Goal: Information Seeking & Learning: Compare options

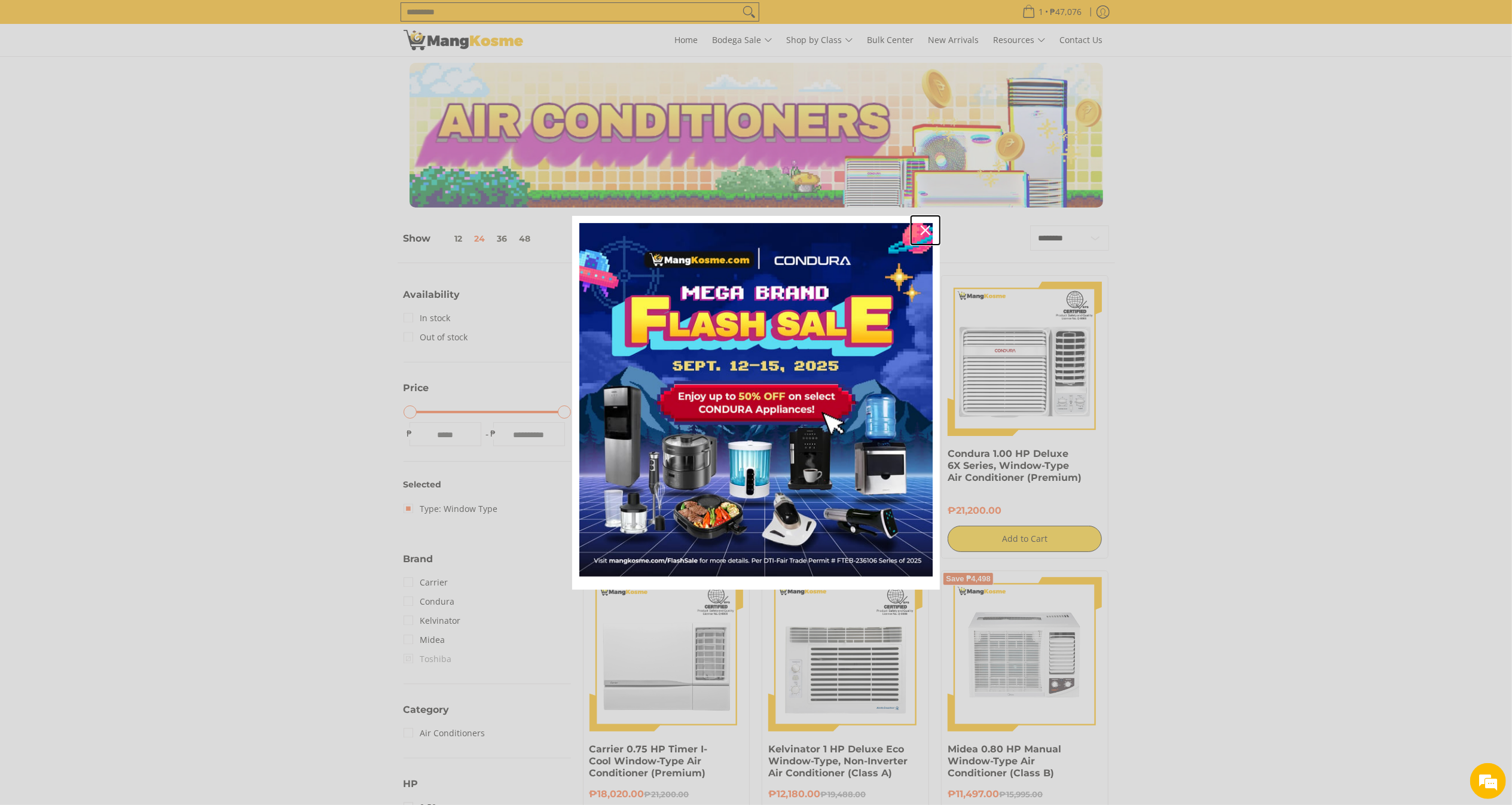
click at [926, 232] on icon "close icon" at bounding box center [925, 230] width 10 height 10
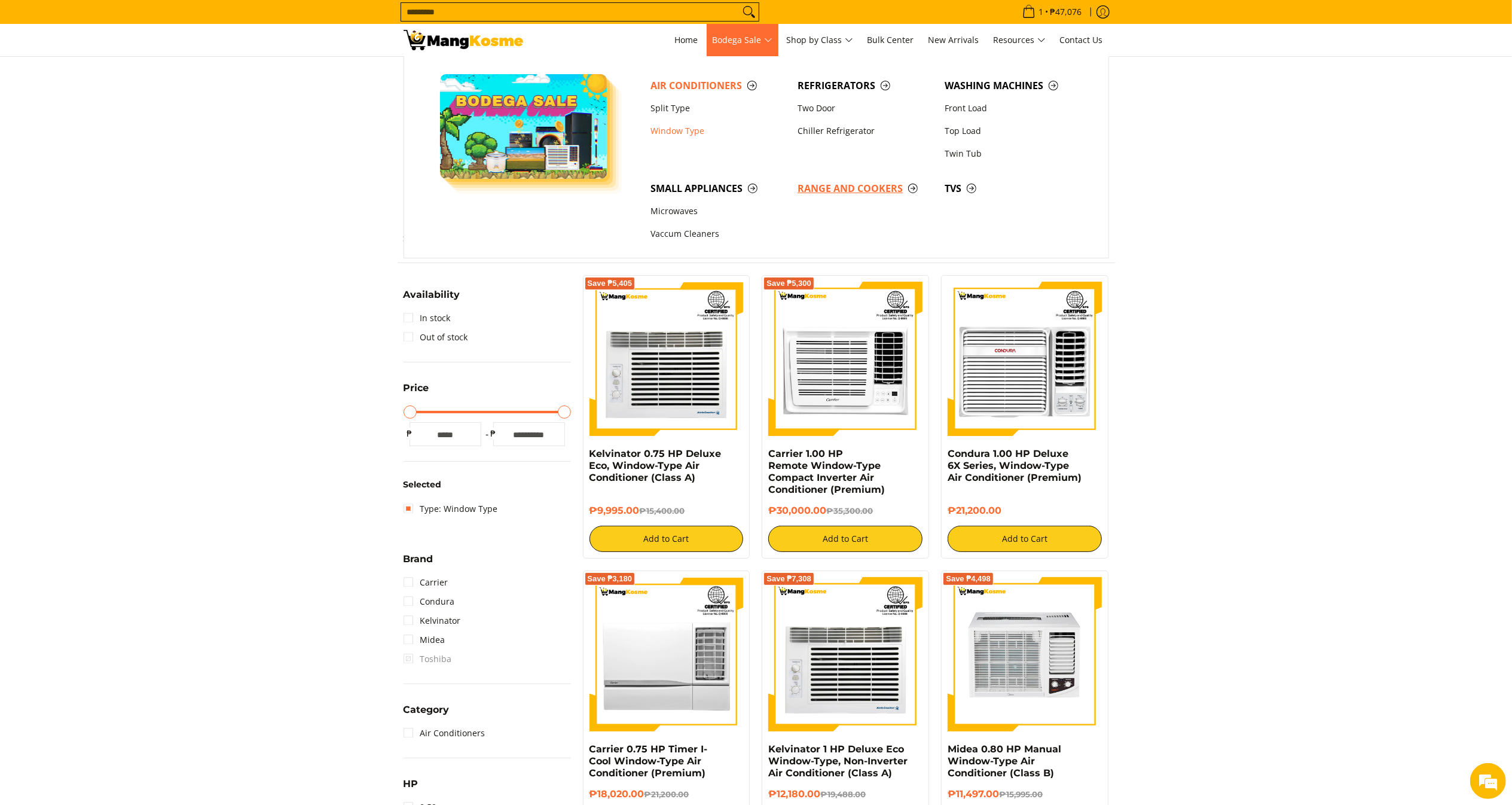
click at [834, 185] on span "Range and Cookers" at bounding box center [865, 189] width 135 height 15
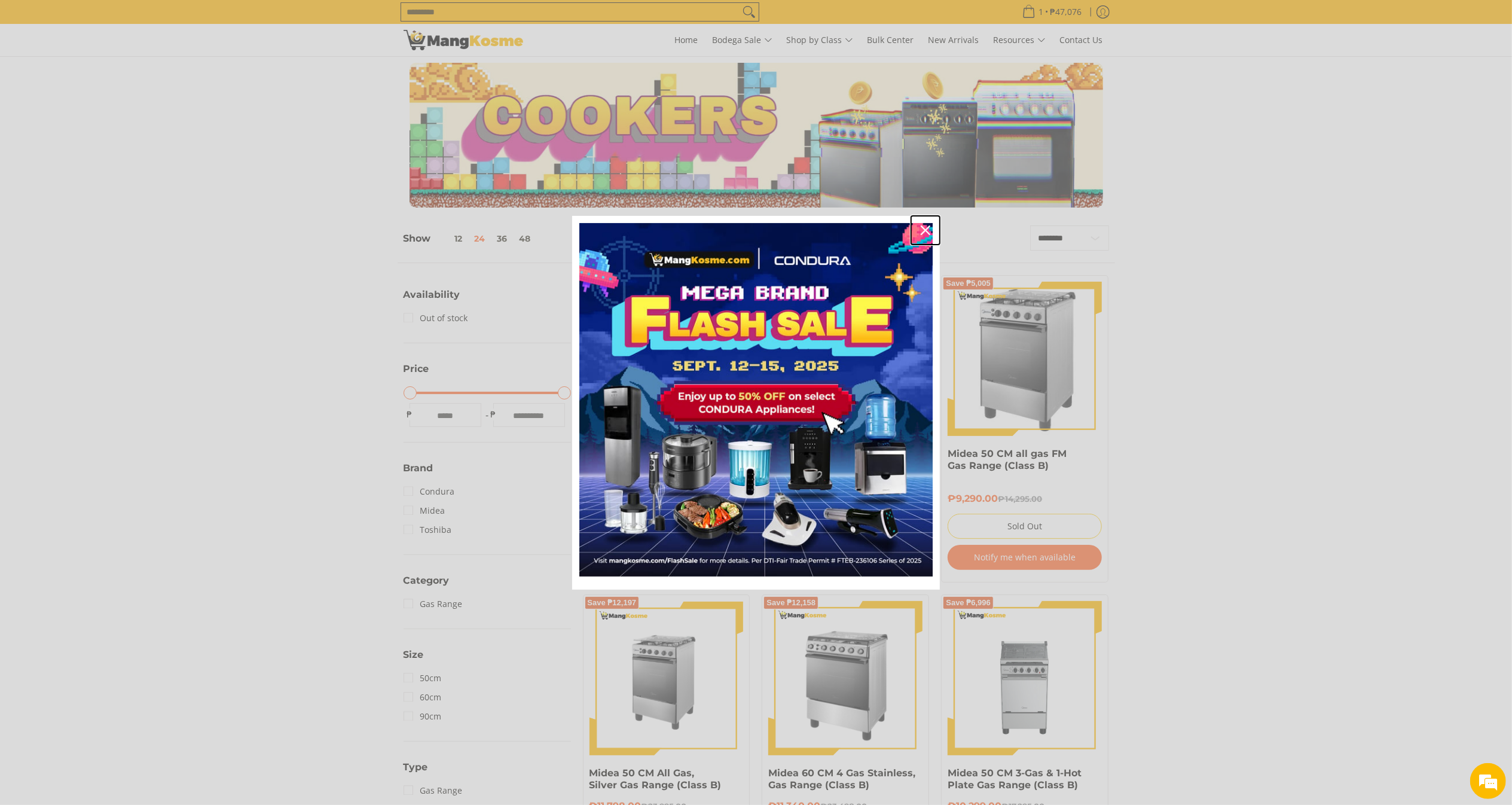
click at [929, 224] on div "Close" at bounding box center [925, 230] width 19 height 19
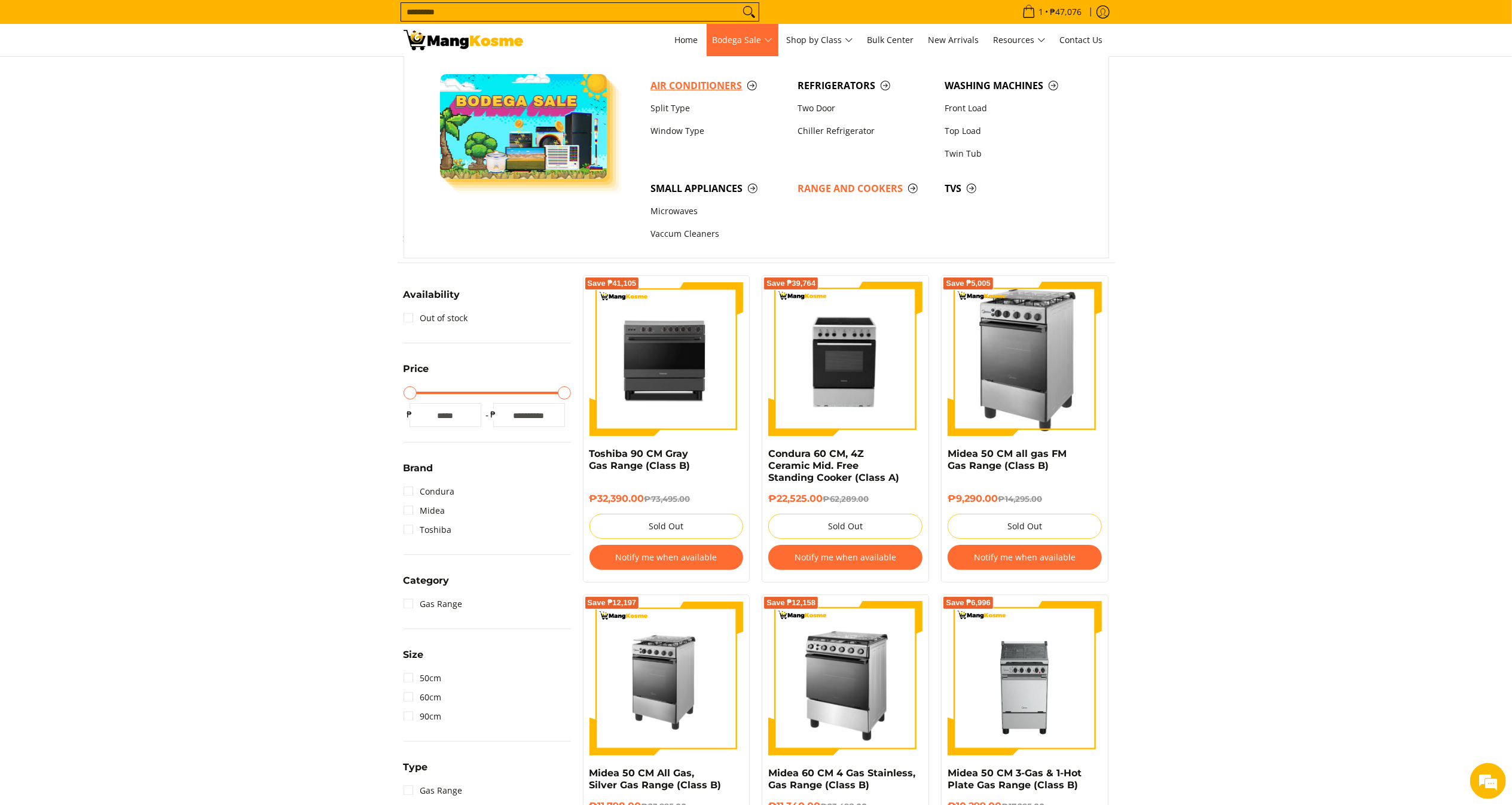
click at [716, 79] on span "Air Conditioners" at bounding box center [718, 86] width 135 height 15
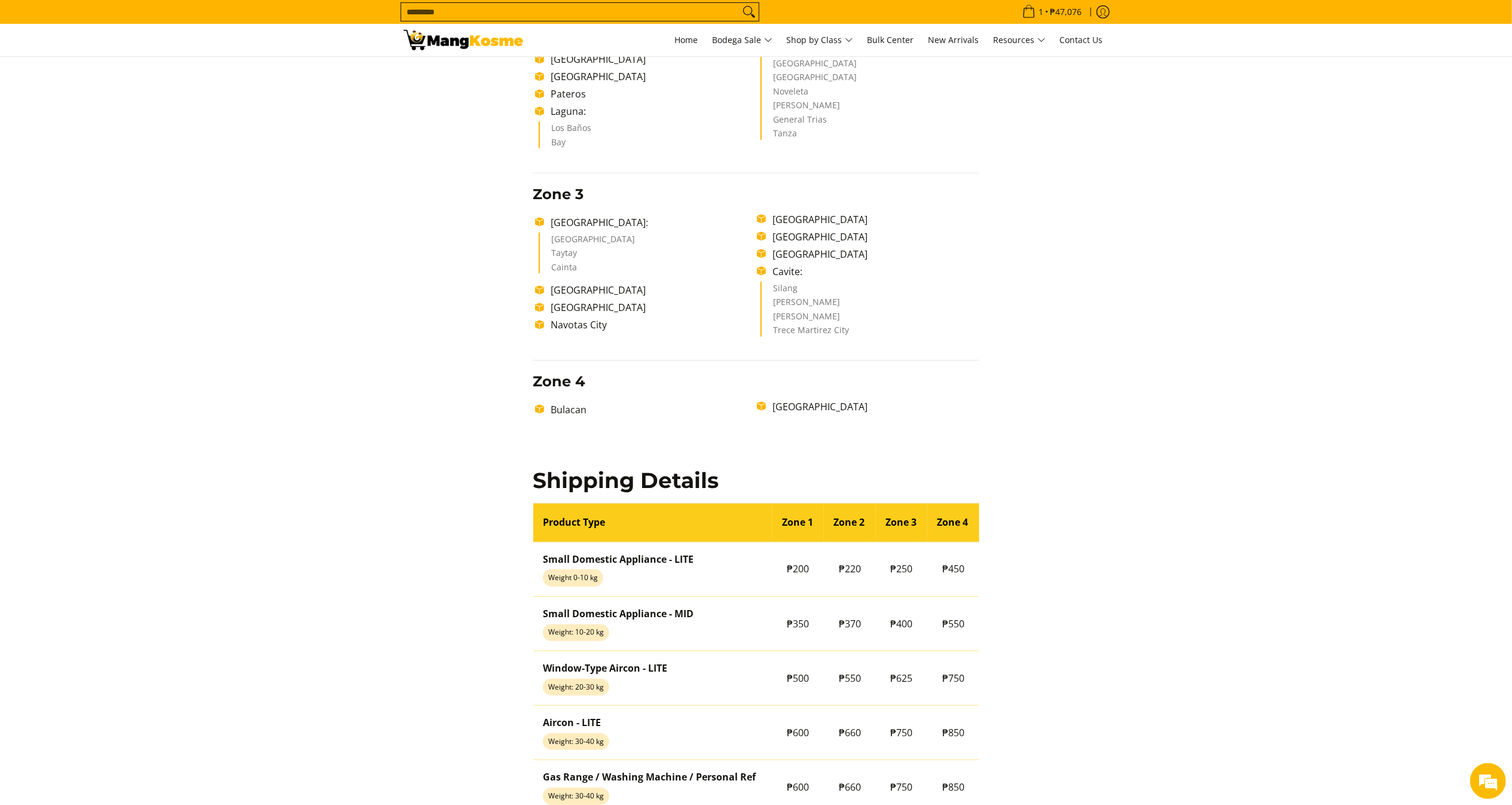
scroll to position [793, 0]
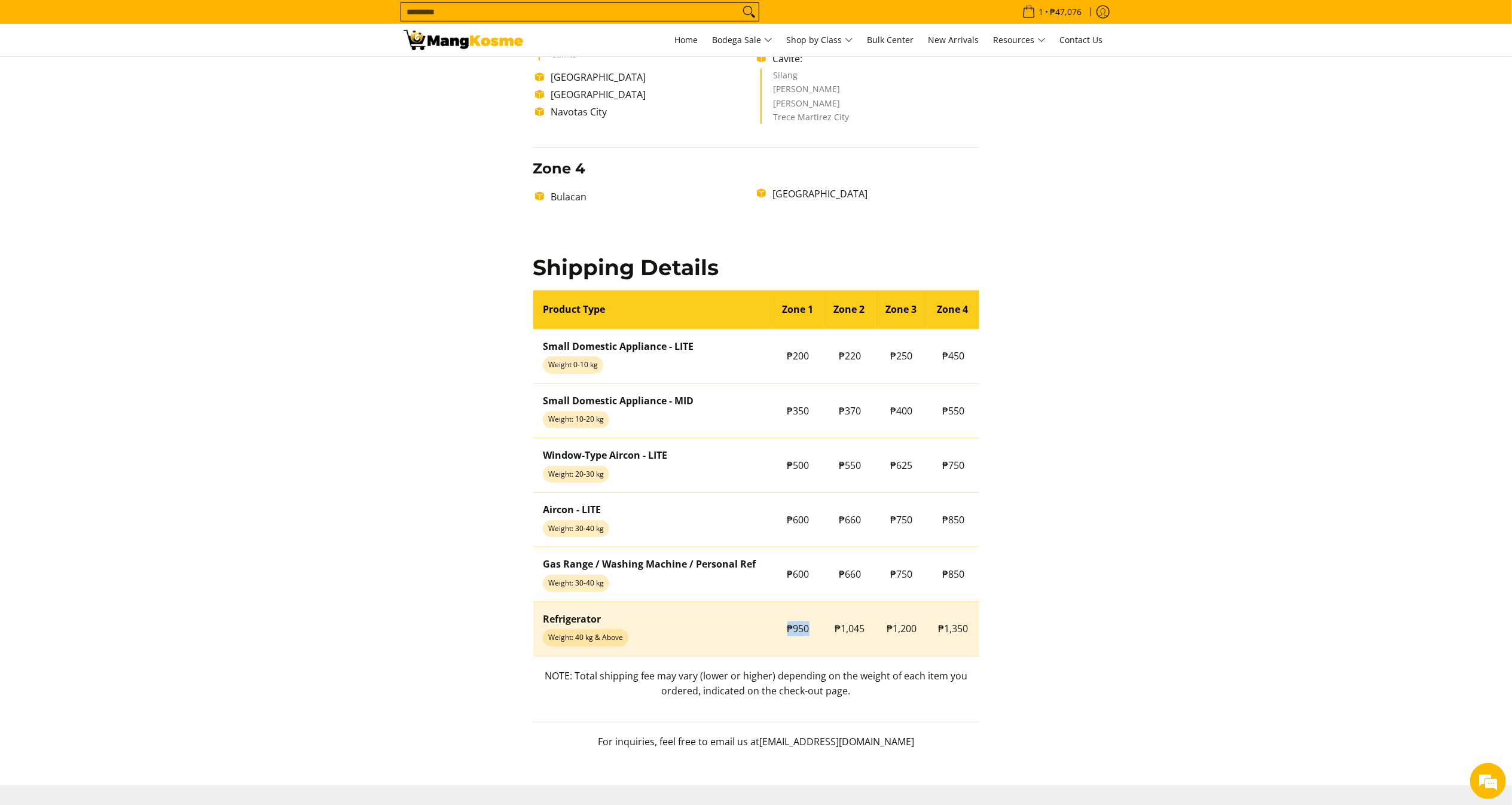
drag, startPoint x: 783, startPoint y: 633, endPoint x: 819, endPoint y: 630, distance: 36.1
click at [819, 630] on td "₱950" at bounding box center [798, 629] width 52 height 54
copy span "₱950"
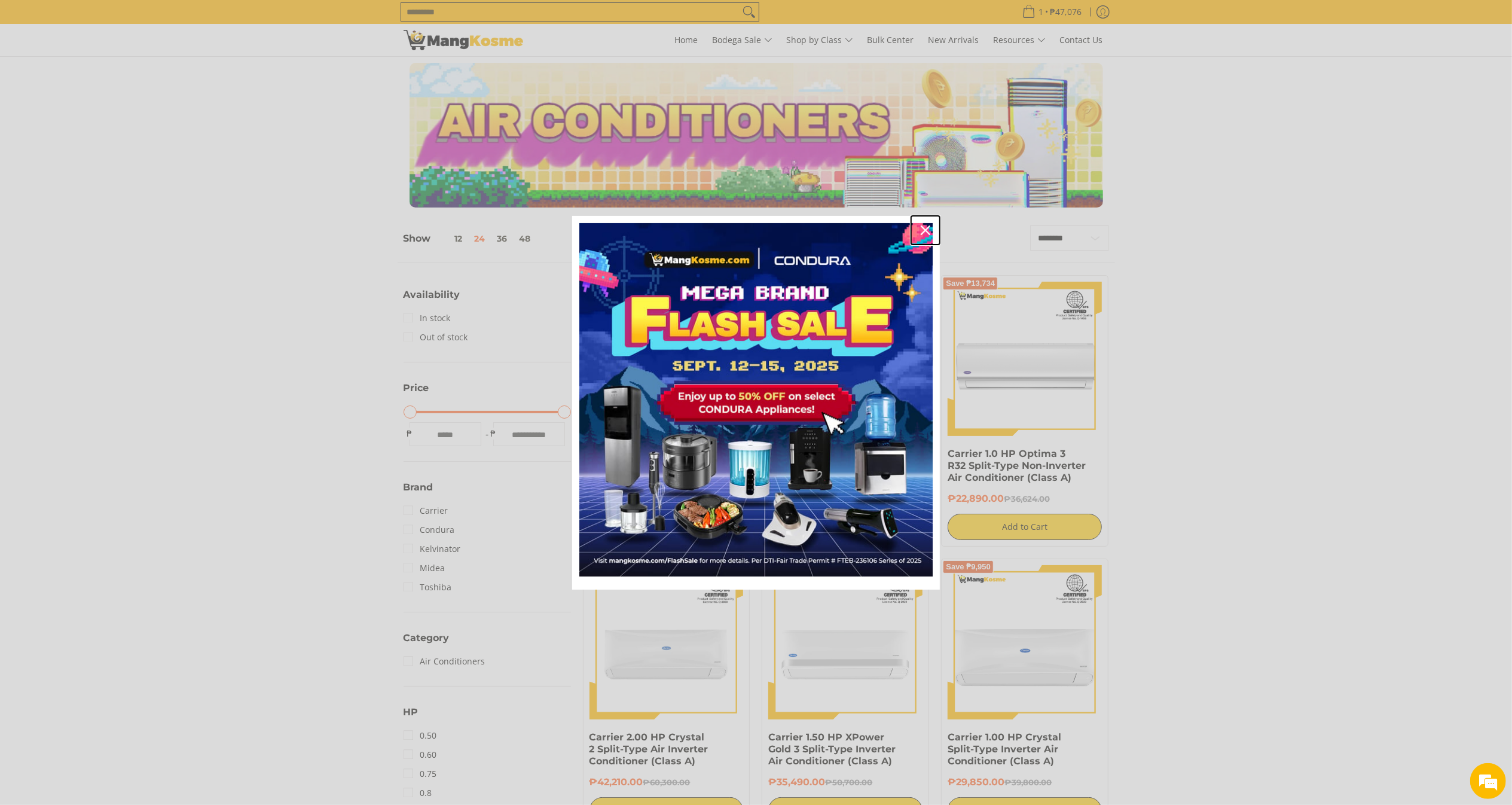
click at [926, 232] on icon "close icon" at bounding box center [925, 230] width 10 height 10
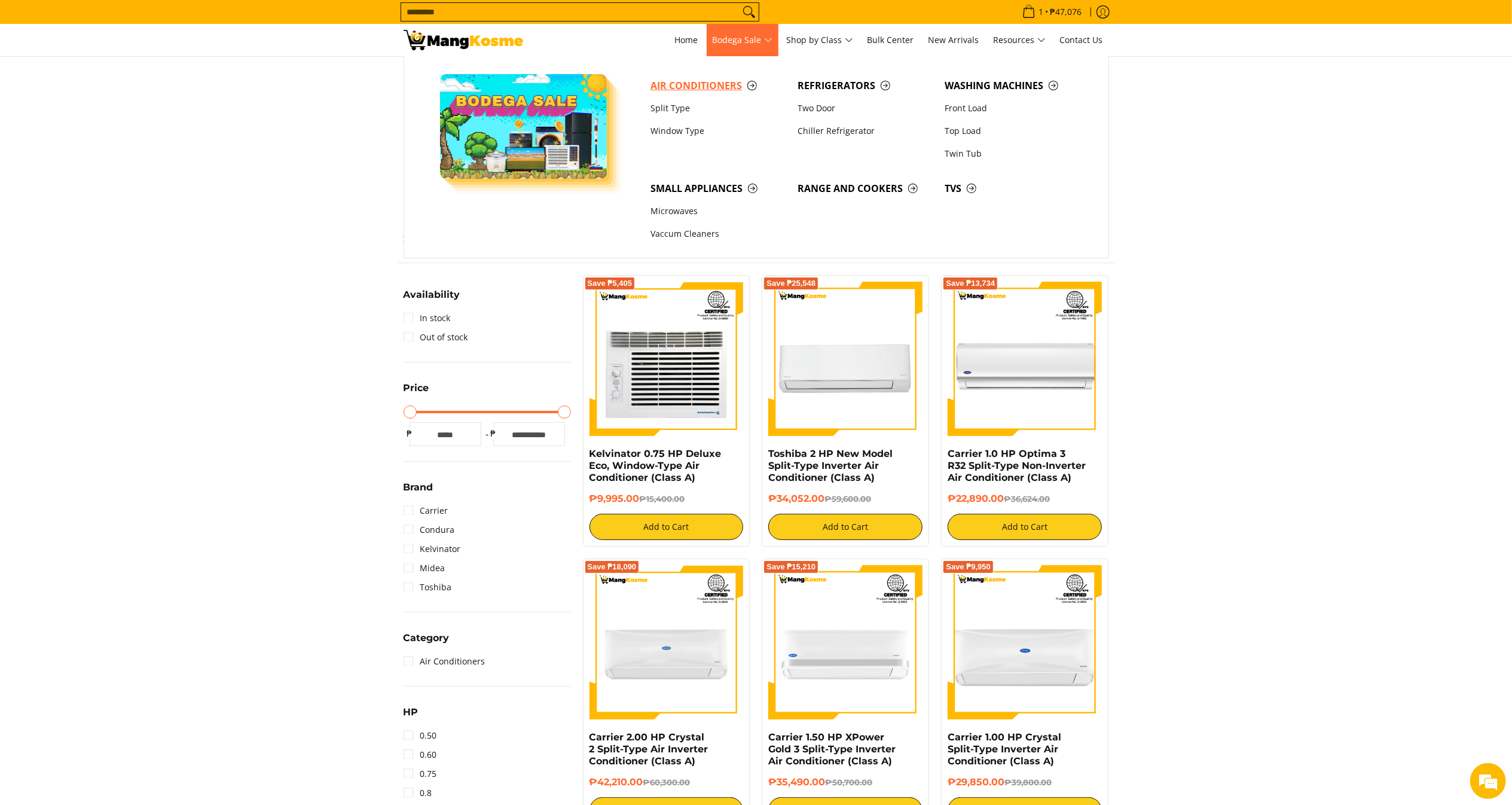
click at [703, 88] on span "Air Conditioners" at bounding box center [718, 86] width 135 height 15
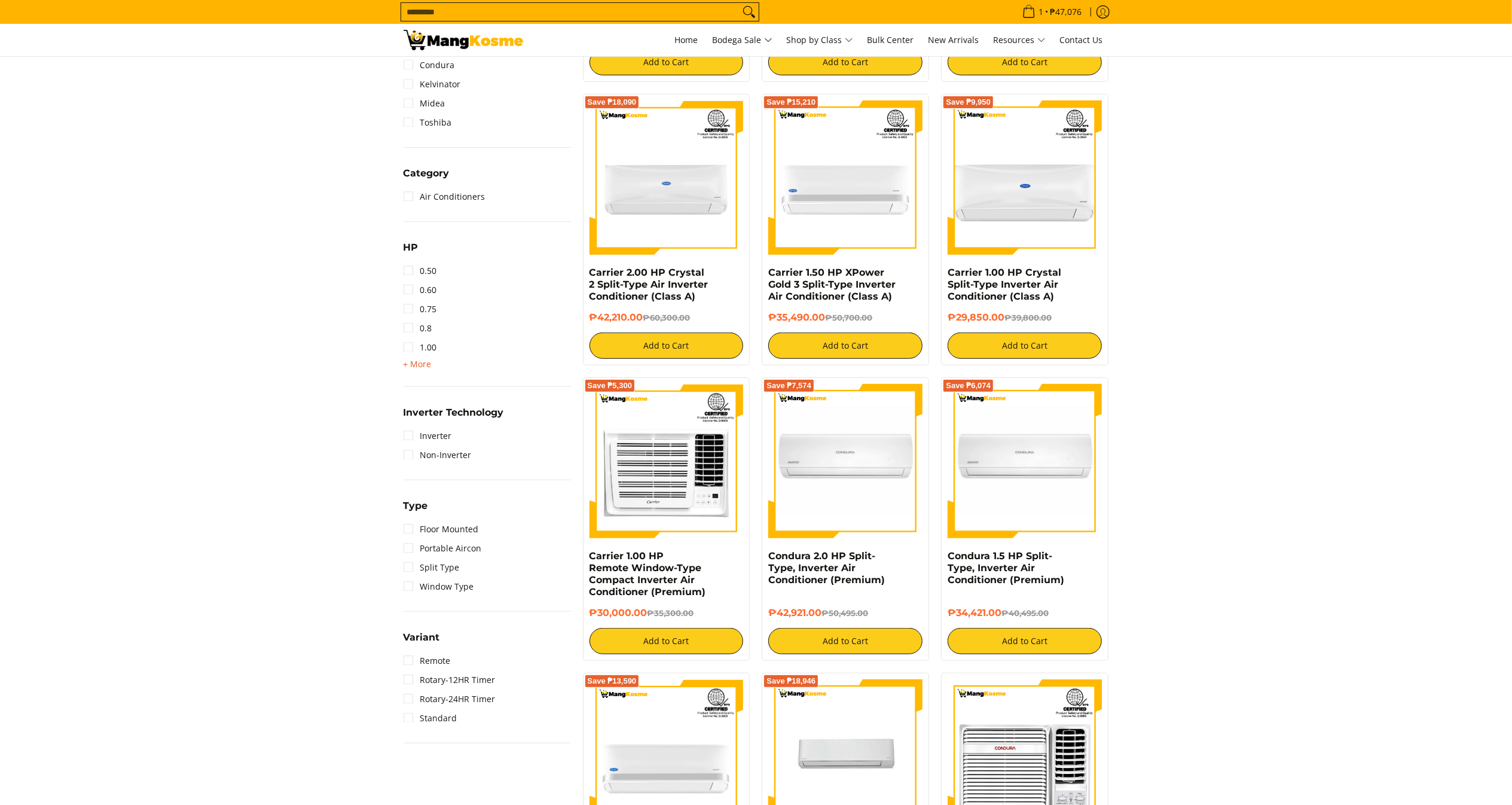
click at [413, 363] on span "+ More" at bounding box center [417, 364] width 28 height 10
click at [429, 382] on link "2.00" at bounding box center [419, 385] width 33 height 19
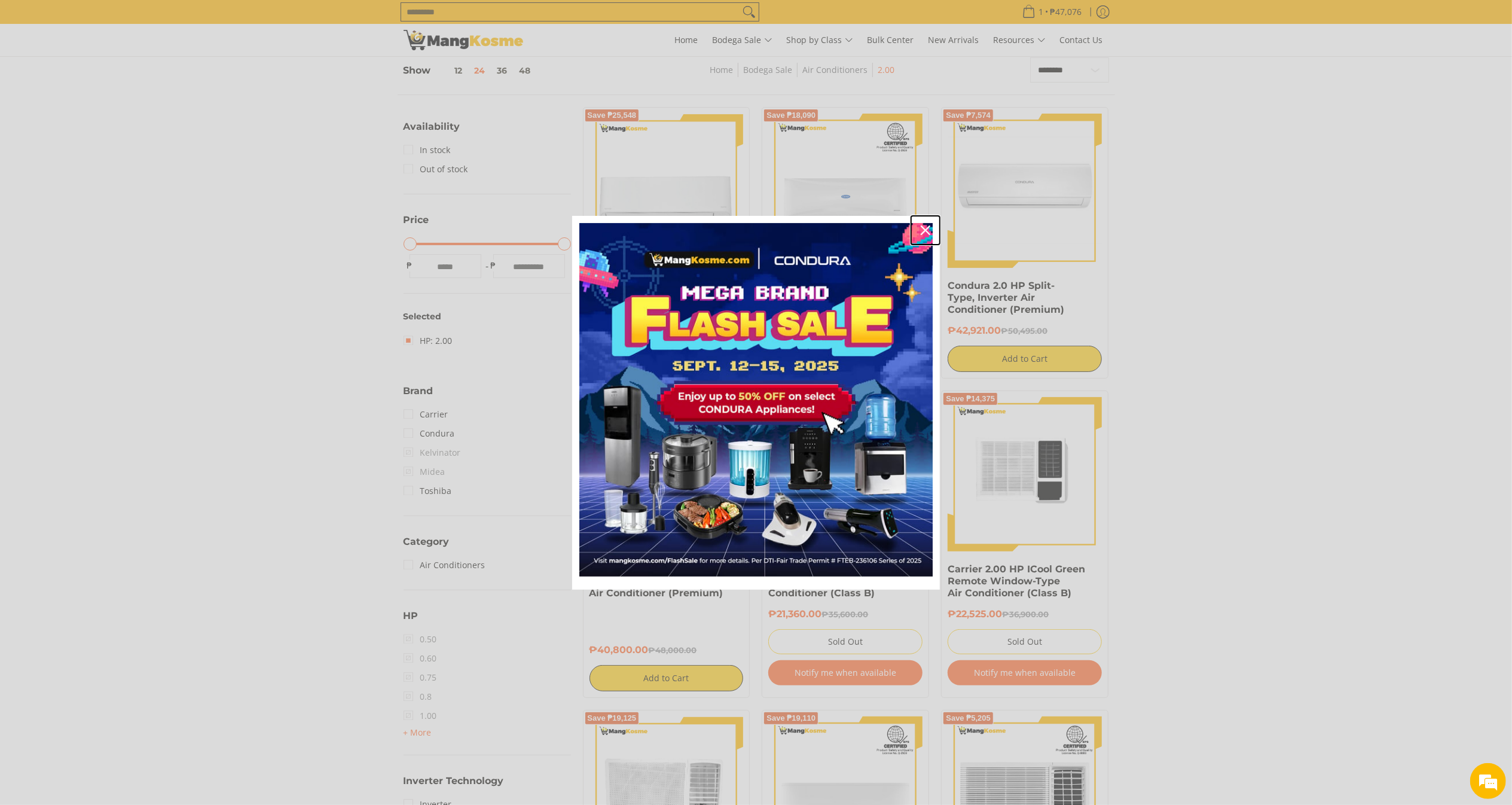
click at [919, 227] on div "Close" at bounding box center [925, 230] width 19 height 19
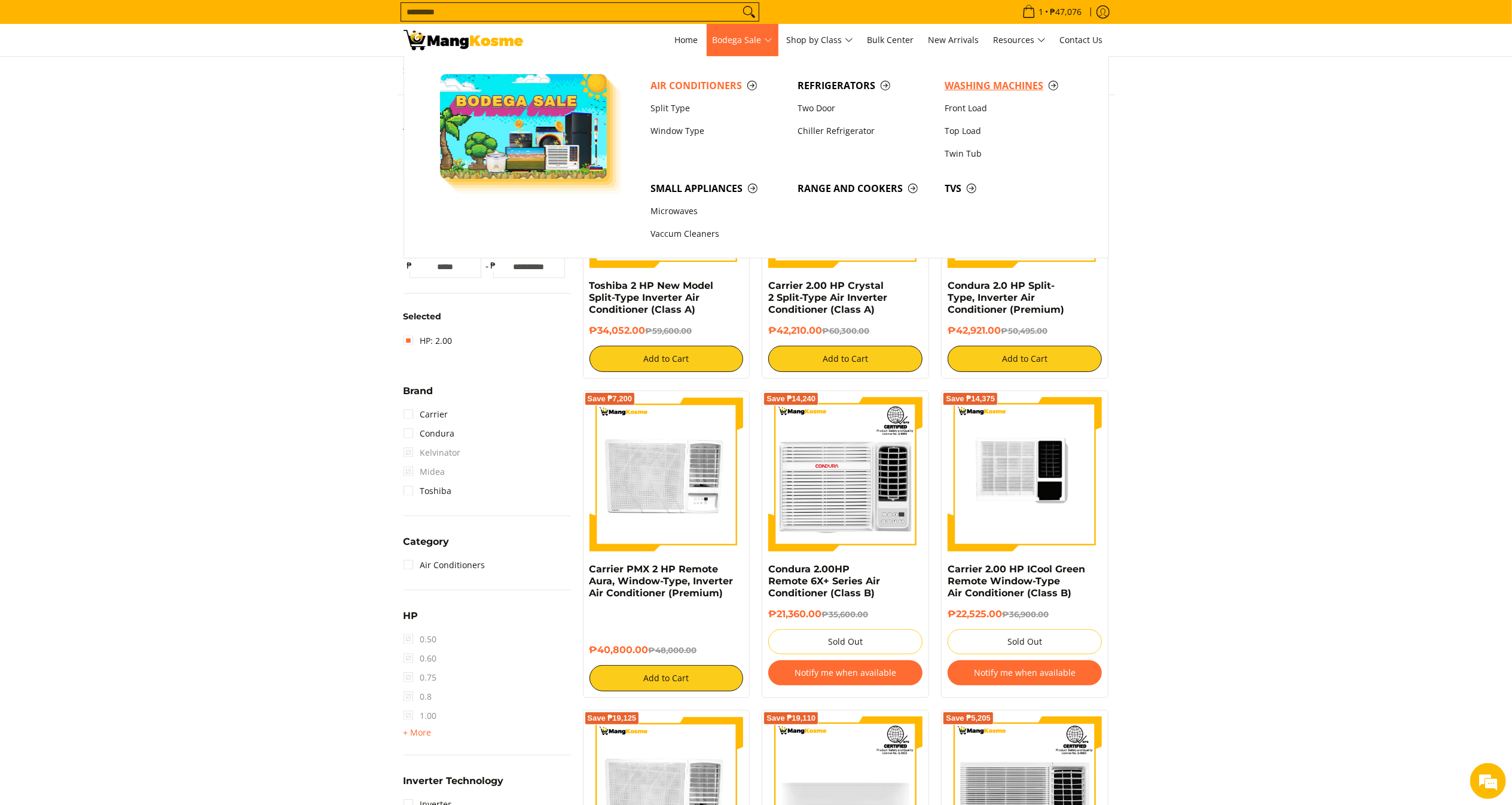
click at [1003, 86] on span "Washing Machines" at bounding box center [1012, 86] width 135 height 15
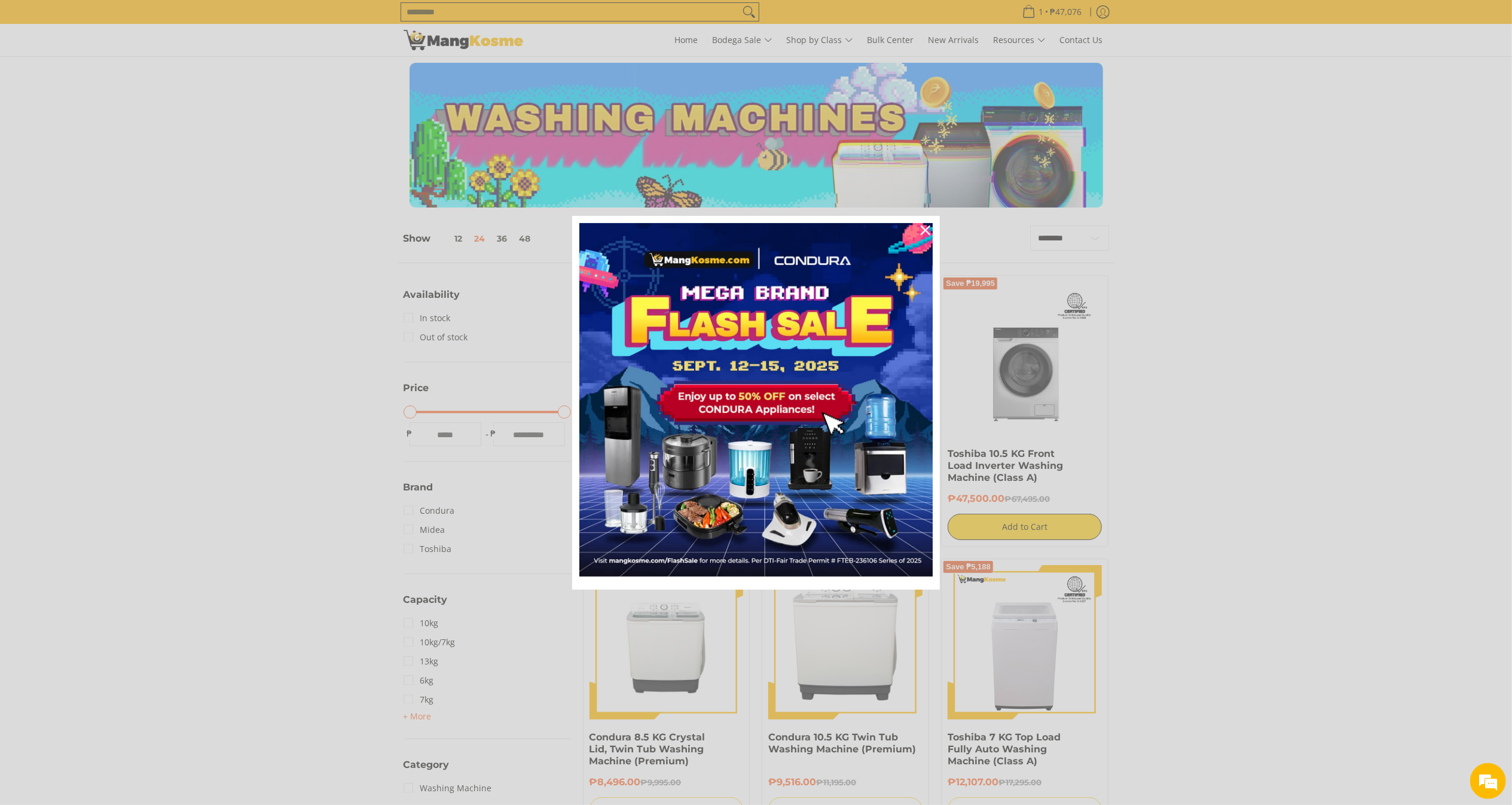
click at [1233, 320] on div "Marketing offer form" at bounding box center [756, 402] width 1512 height 805
click at [928, 226] on icon "close icon" at bounding box center [925, 230] width 10 height 10
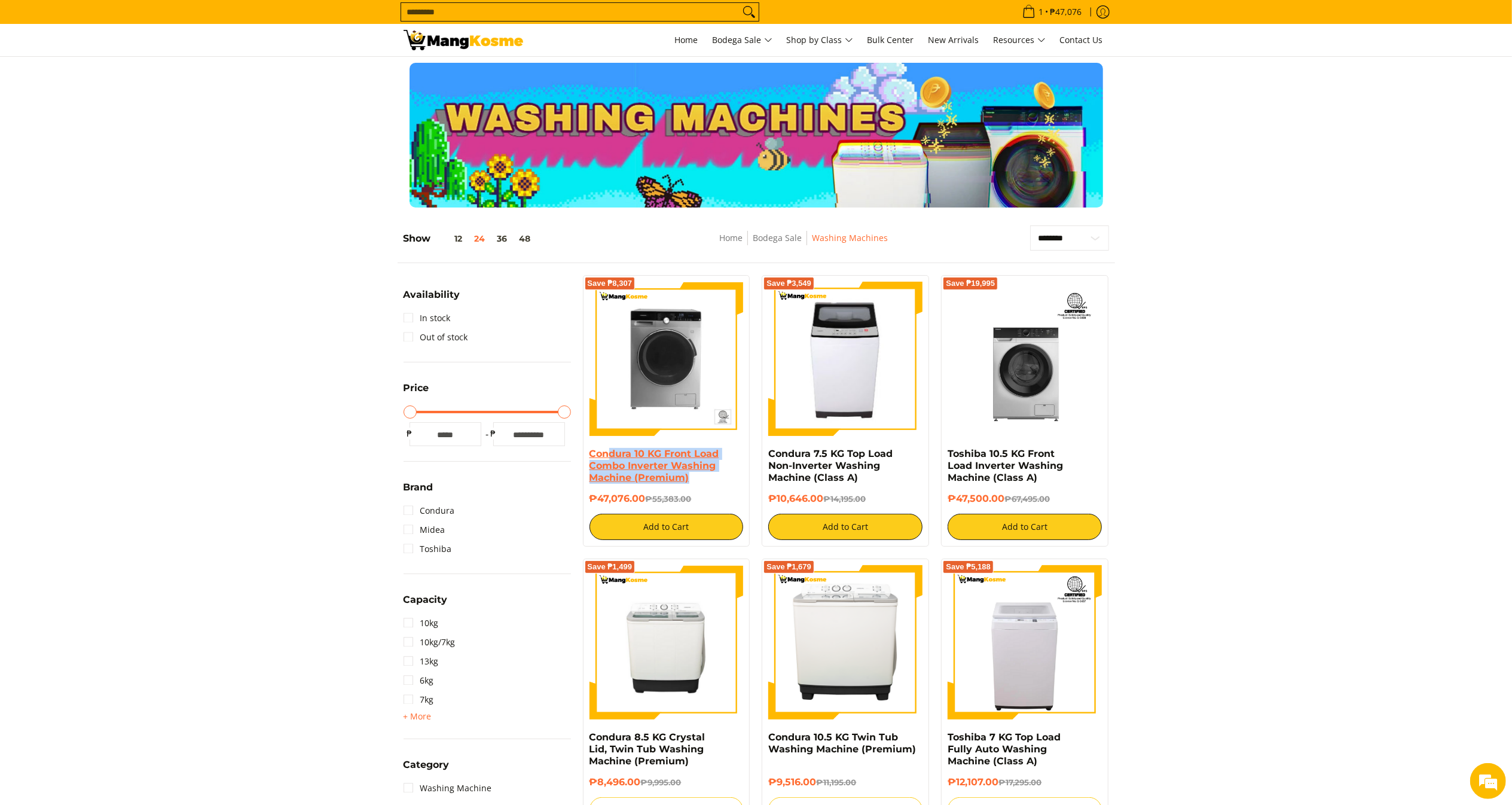
drag, startPoint x: 709, startPoint y: 479, endPoint x: 634, endPoint y: 456, distance: 78.4
click at [634, 456] on h4 "Condura 10 KG Front Load Combo Inverter Washing Machine (Premium)" at bounding box center [666, 466] width 154 height 36
copy link "Condura 7.5 KG Top Load Non-Inverter Washing Machine (Class A)"
drag, startPoint x: 872, startPoint y: 476, endPoint x: 760, endPoint y: 456, distance: 113.8
click at [760, 456] on div "Save ₱3,549 Condura 7.5 KG Top Load Non-Inverter Washing Machine (Class A) ₱10,…" at bounding box center [845, 410] width 179 height 272
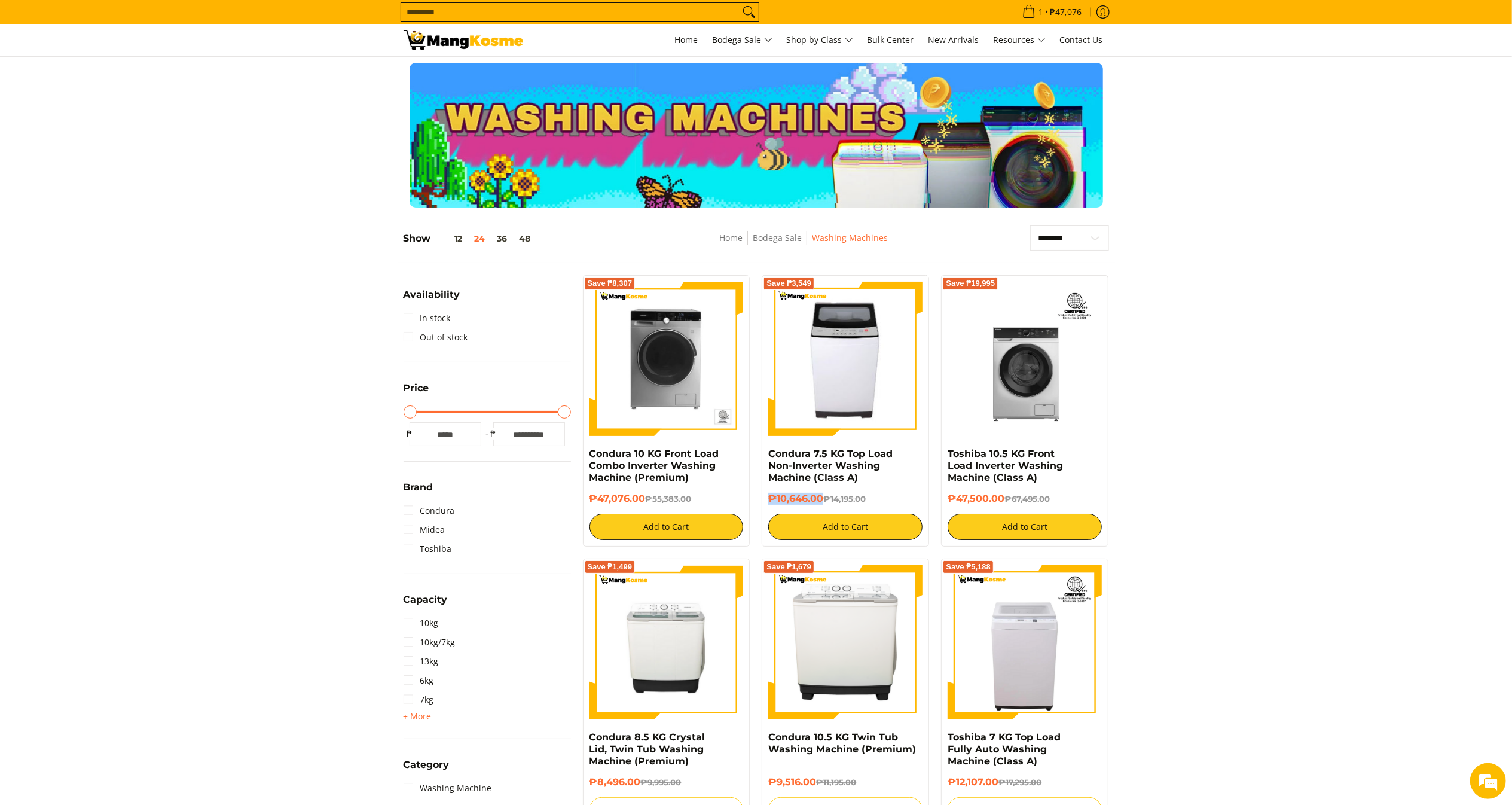
copy h6 "₱10,646.00"
drag, startPoint x: 825, startPoint y: 505, endPoint x: 770, endPoint y: 504, distance: 55.0
click at [770, 504] on h6 "₱10,646.00 ₱14,195.00" at bounding box center [846, 499] width 154 height 12
copy link "Condura 10 KG Front Load Combo Inverter Washing Machine (Premium)"
drag, startPoint x: 702, startPoint y: 478, endPoint x: 578, endPoint y: 451, distance: 126.9
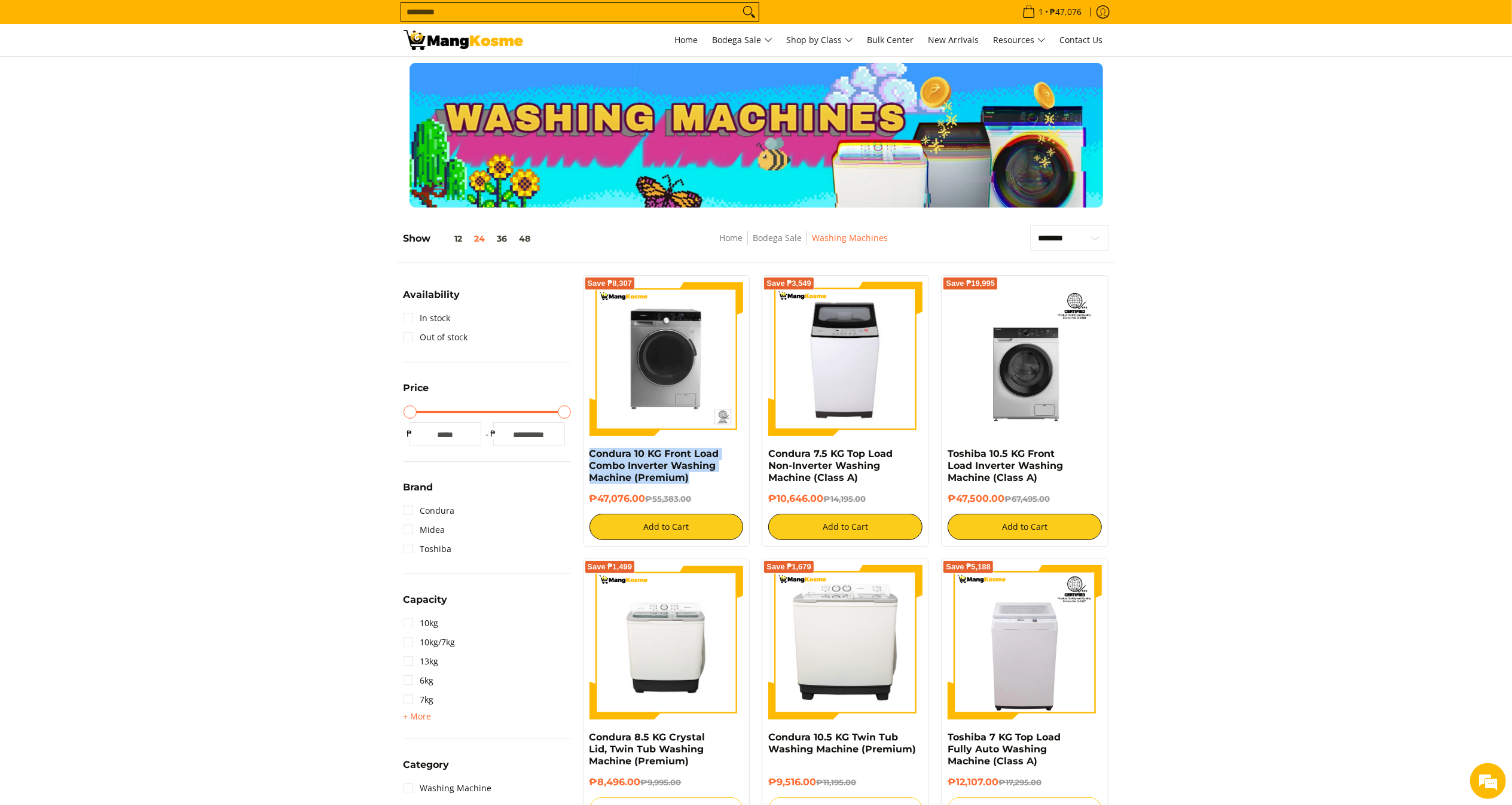
click at [578, 451] on div "Save ₱8,307 Condura 10 KG Front Load Combo Inverter Washing Machine (Premium) ₱…" at bounding box center [666, 410] width 179 height 272
copy div "Machine (Premium) ₱47,076.00"
drag, startPoint x: 648, startPoint y: 498, endPoint x: 582, endPoint y: 493, distance: 66.2
click at [582, 493] on div "Save ₱8,307 Condura 10 KG Front Load Combo Inverter Washing Machine (Premium) ₱…" at bounding box center [666, 410] width 179 height 272
click at [629, 495] on h6 "₱47,076.00 ₱55,383.00" at bounding box center [666, 499] width 154 height 12
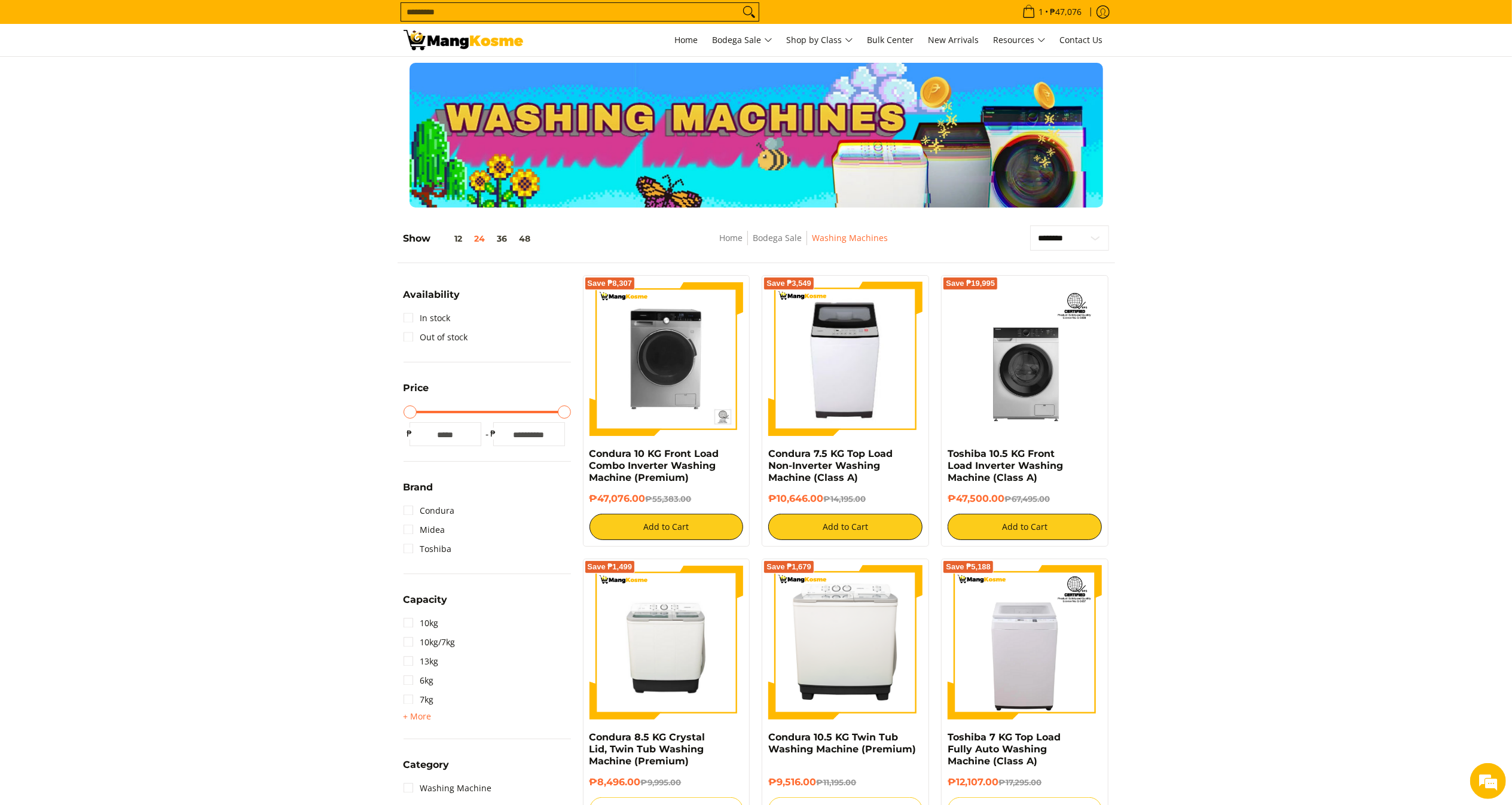
click at [648, 501] on del "₱55,383.00" at bounding box center [668, 499] width 46 height 10
copy h6 "₱47,076.00"
drag, startPoint x: 627, startPoint y: 503, endPoint x: 587, endPoint y: 498, distance: 40.3
click at [587, 498] on div "Save ₱8,307 Condura 10 KG Front Load Combo Inverter Washing Machine (Premium) ₱…" at bounding box center [666, 410] width 168 height 272
copy link "Toshiba 10.5 KG Front Load Inverter Washing Machine (Class A)"
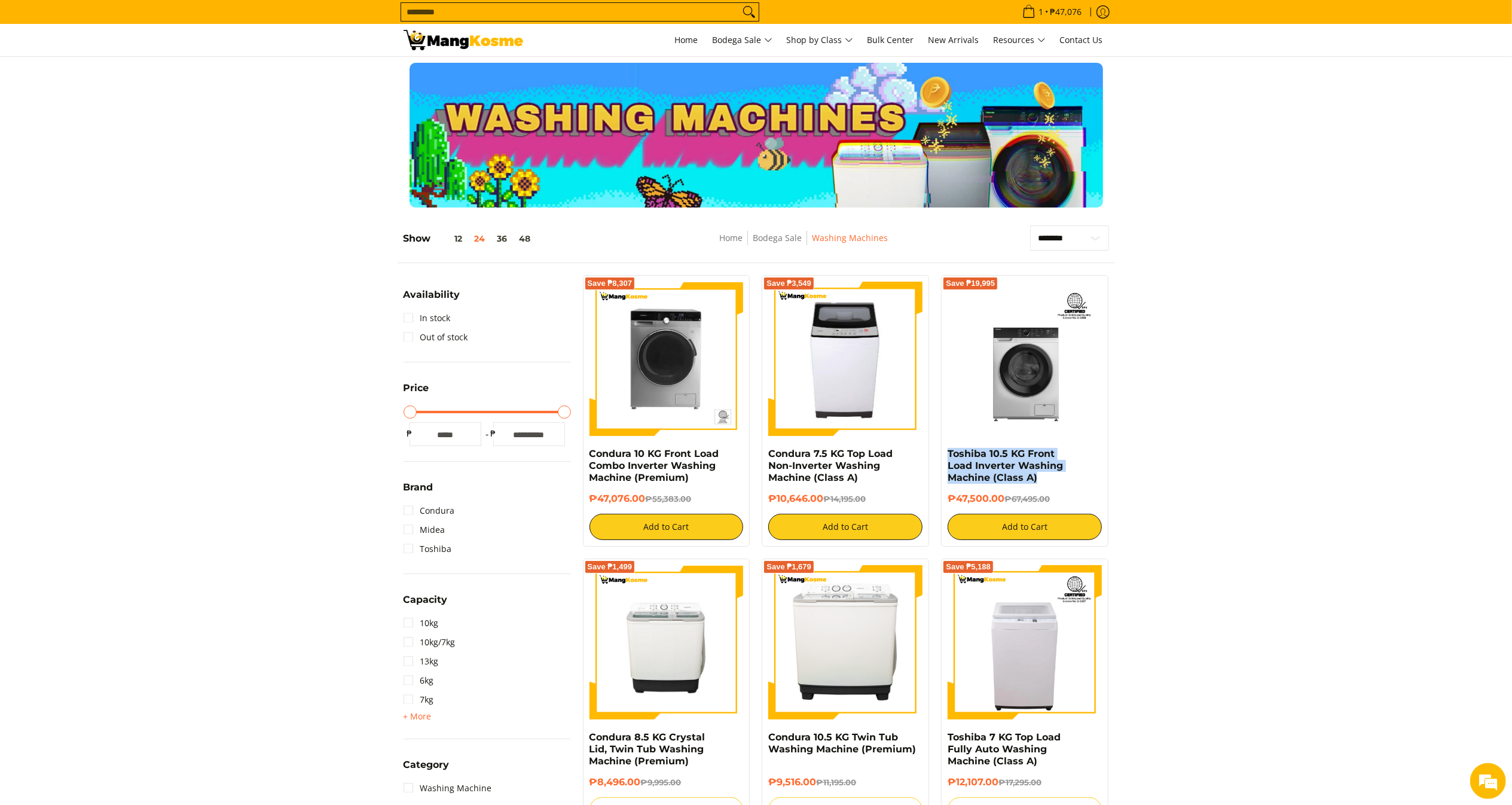
drag, startPoint x: 1052, startPoint y: 480, endPoint x: 940, endPoint y: 456, distance: 114.5
click at [940, 456] on div "Save ₱19,995 Toshiba 10.5 KG Front Load Inverter Washing Machine (Class A) ₱47,…" at bounding box center [1025, 410] width 179 height 272
copy h6 "₱47,500.00"
drag, startPoint x: 1005, startPoint y: 496, endPoint x: 947, endPoint y: 502, distance: 58.3
click at [947, 502] on div "Save ₱19,995 Toshiba 10.5 KG Front Load Inverter Washing Machine (Class A) ₱47,…" at bounding box center [1025, 410] width 168 height 272
